Goal: Find specific page/section: Find specific page/section

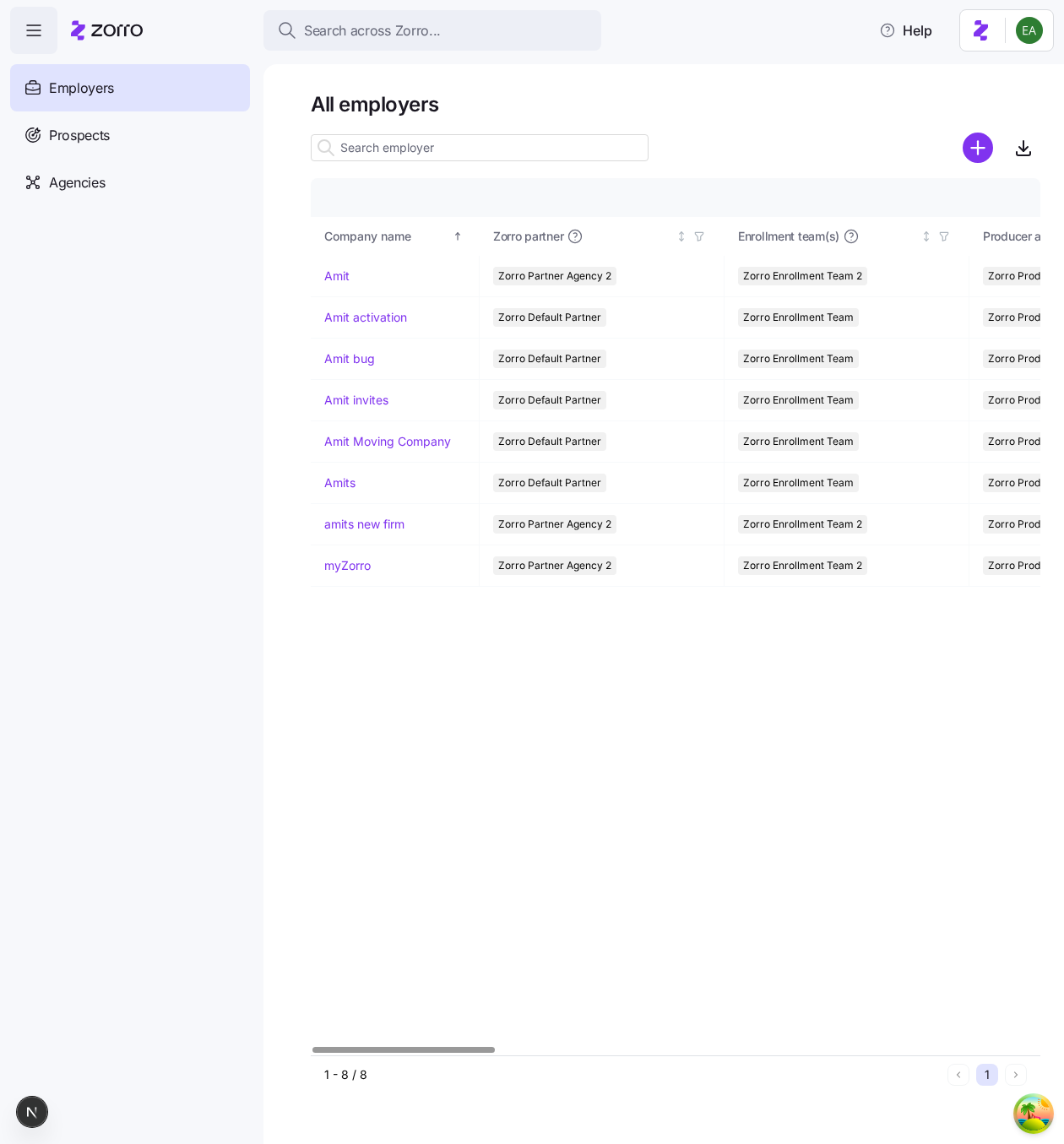
click at [770, 748] on div "Company details Benefit status Company name [PERSON_NAME] partner Enrollment te…" at bounding box center [675, 616] width 729 height 877
